Goal: Navigation & Orientation: Find specific page/section

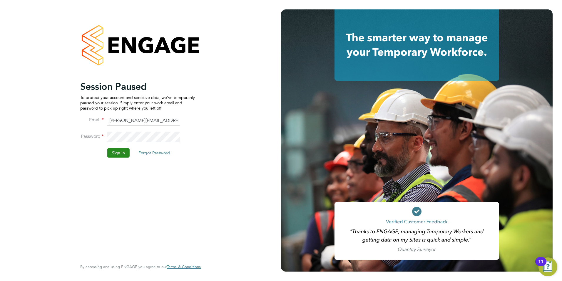
click at [119, 156] on button "Sign In" at bounding box center [118, 152] width 22 height 9
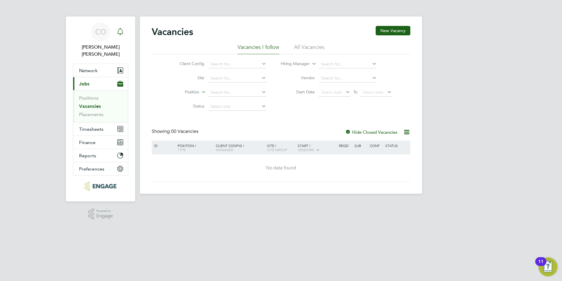
click at [124, 30] on icon "Main navigation" at bounding box center [120, 31] width 7 height 7
